Goal: Transaction & Acquisition: Purchase product/service

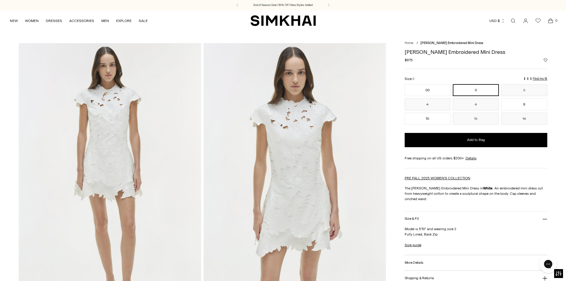
click at [429, 51] on h1 "[PERSON_NAME] Embroidered Mini Dress" at bounding box center [476, 51] width 143 height 5
copy div "[PERSON_NAME] Embroidered Mini Dress"
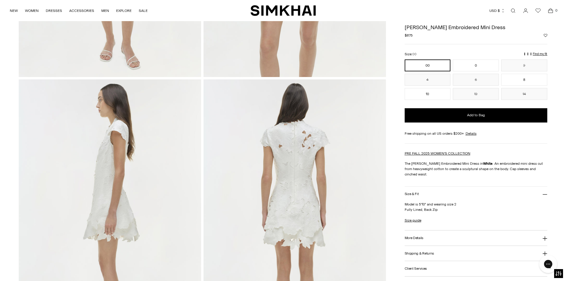
scroll to position [238, 0]
